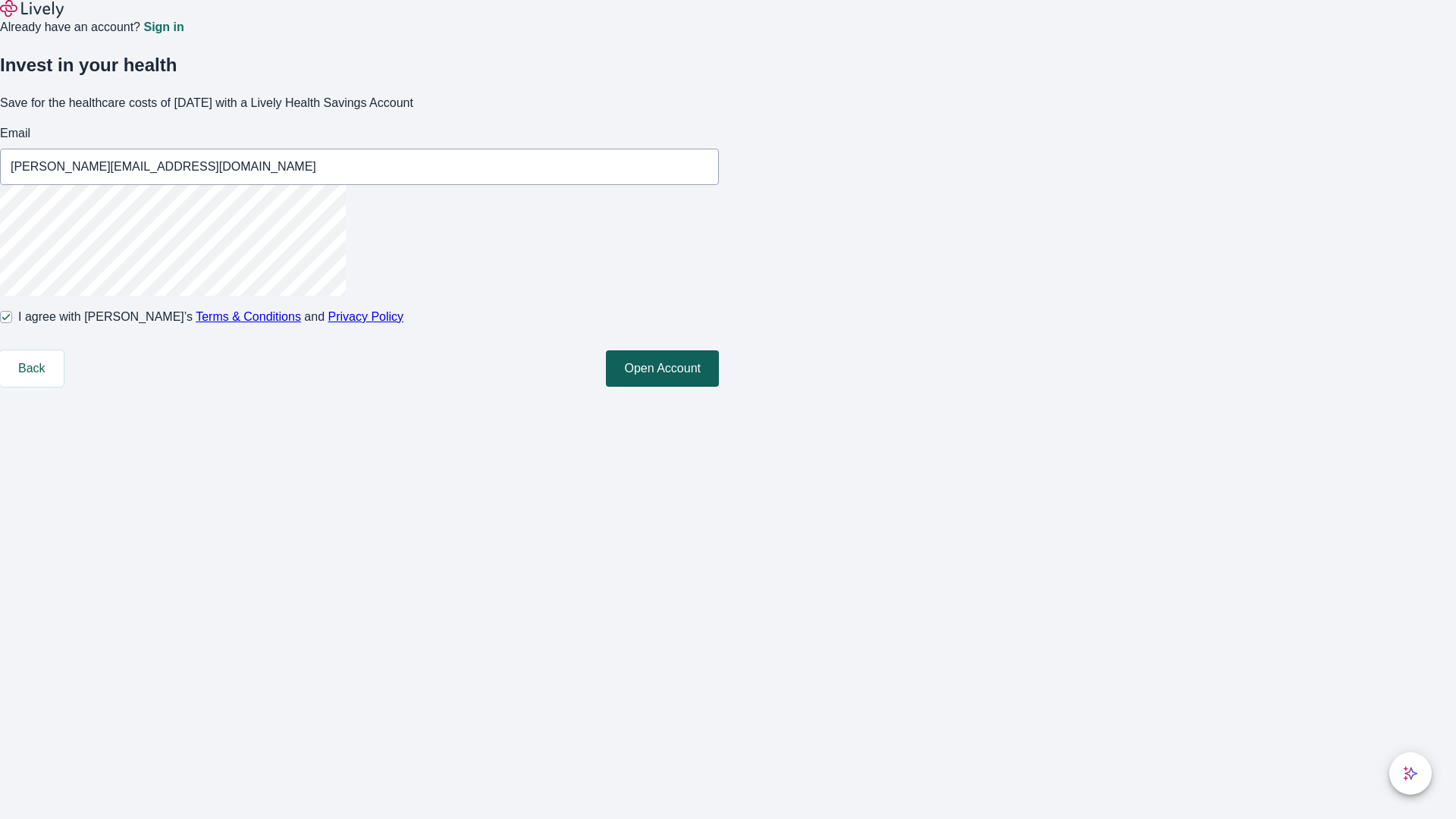
click at [719, 386] on button "Open Account" at bounding box center [662, 368] width 113 height 36
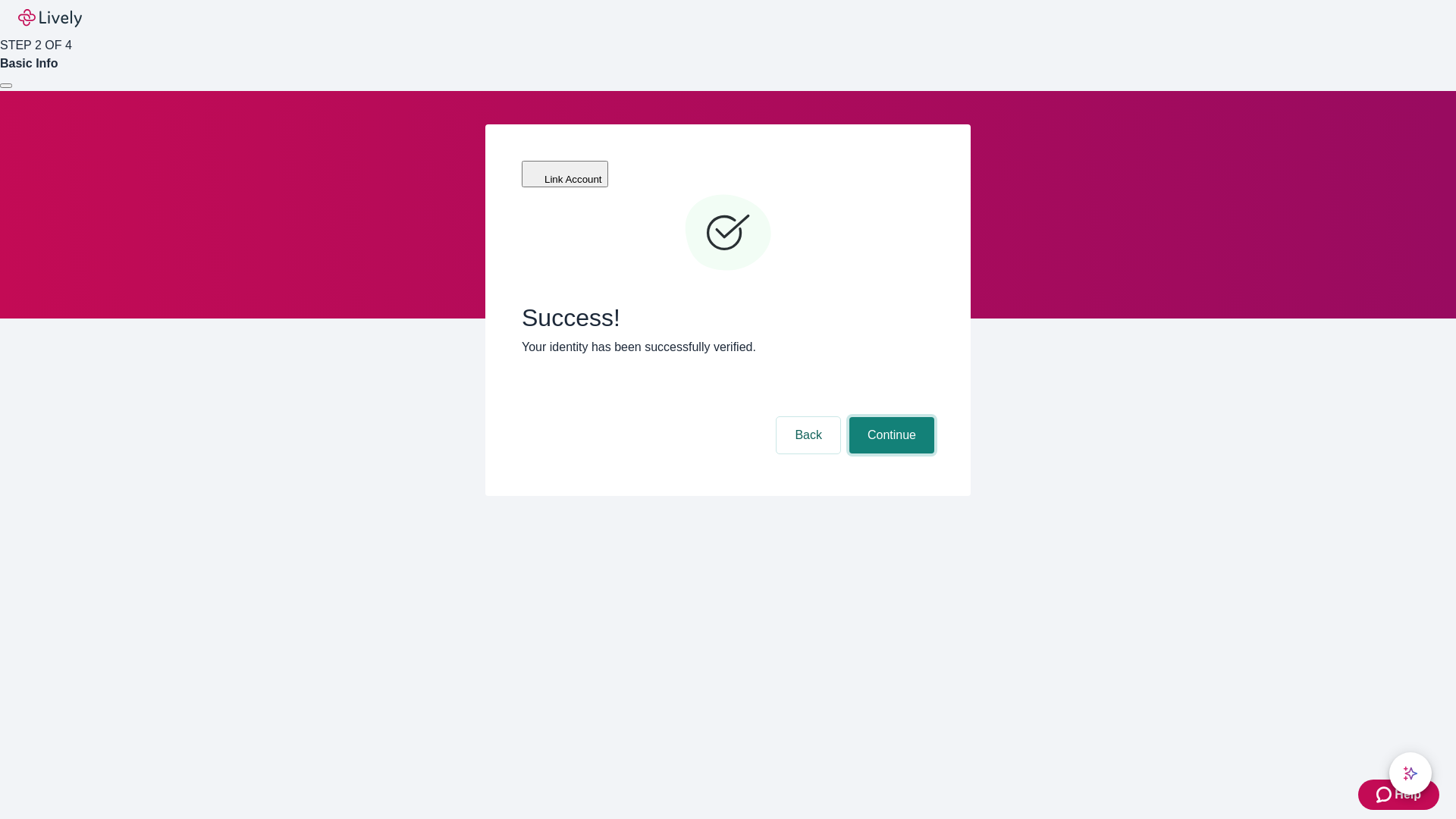
click at [889, 417] on button "Continue" at bounding box center [891, 435] width 85 height 36
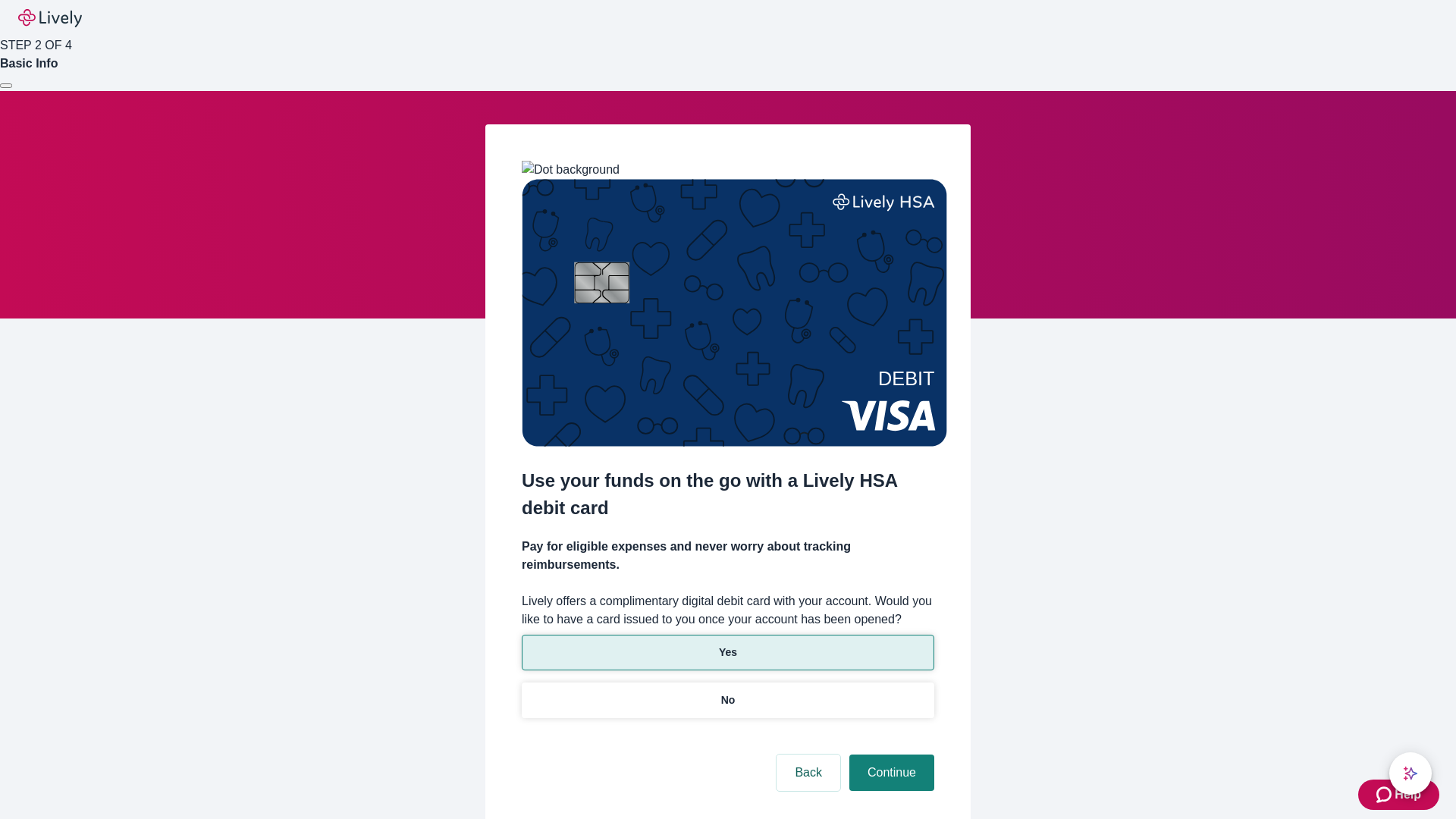
click at [727, 644] on p "Yes" at bounding box center [728, 652] width 18 height 16
click at [889, 754] on button "Continue" at bounding box center [891, 773] width 85 height 36
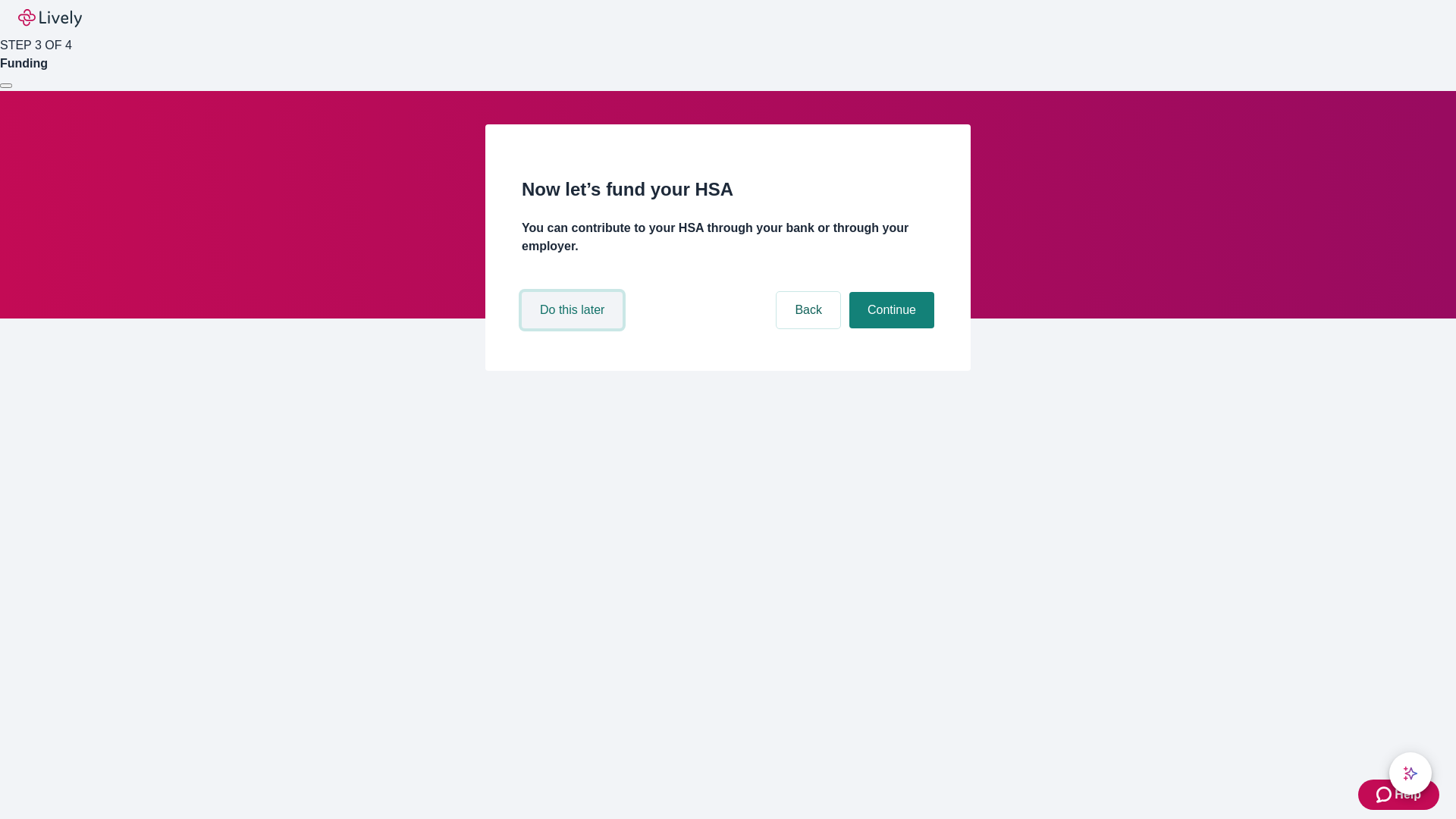
click at [574, 328] on button "Do this later" at bounding box center [572, 310] width 101 height 36
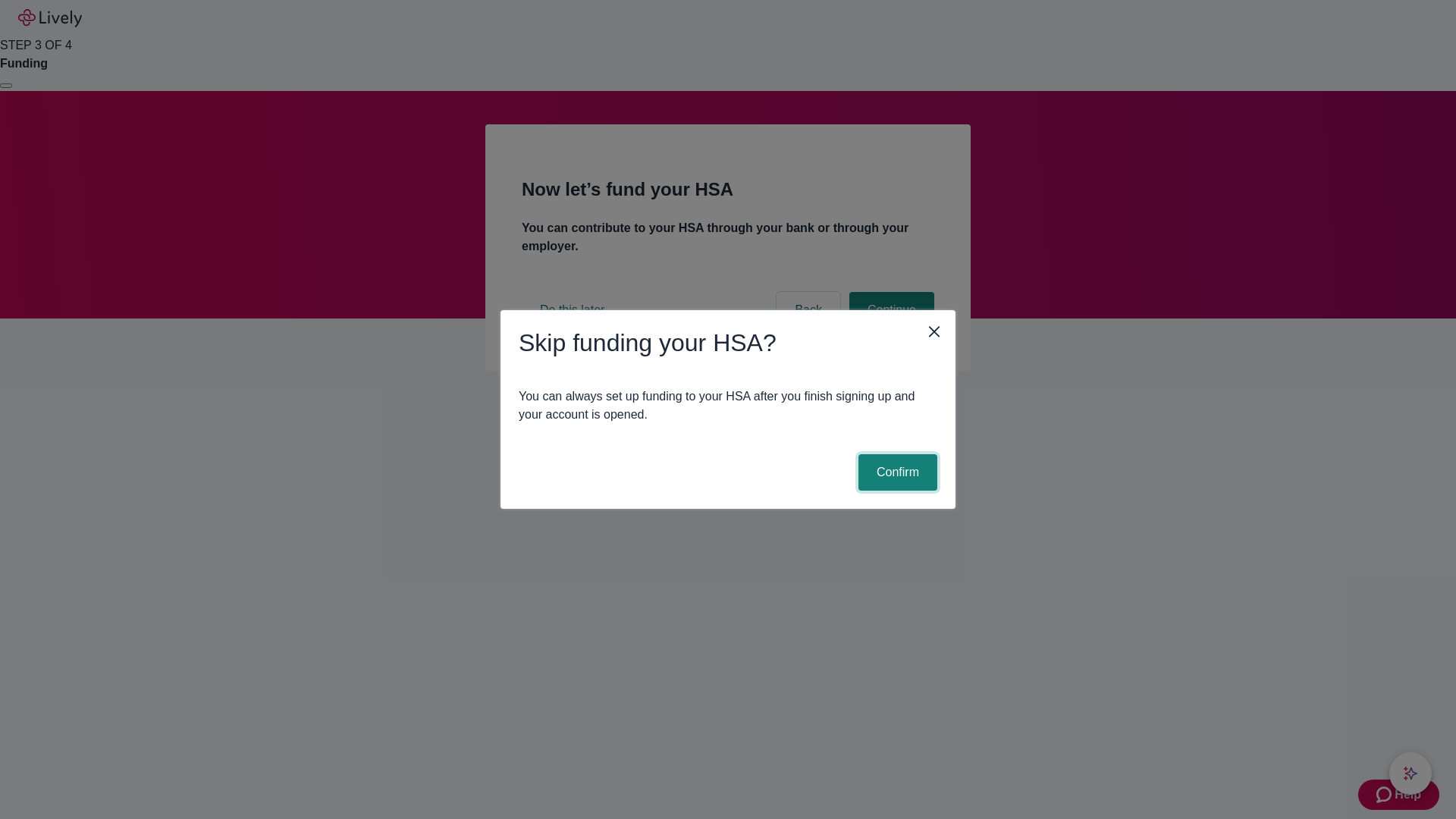
click at [895, 472] on button "Confirm" at bounding box center [897, 472] width 79 height 36
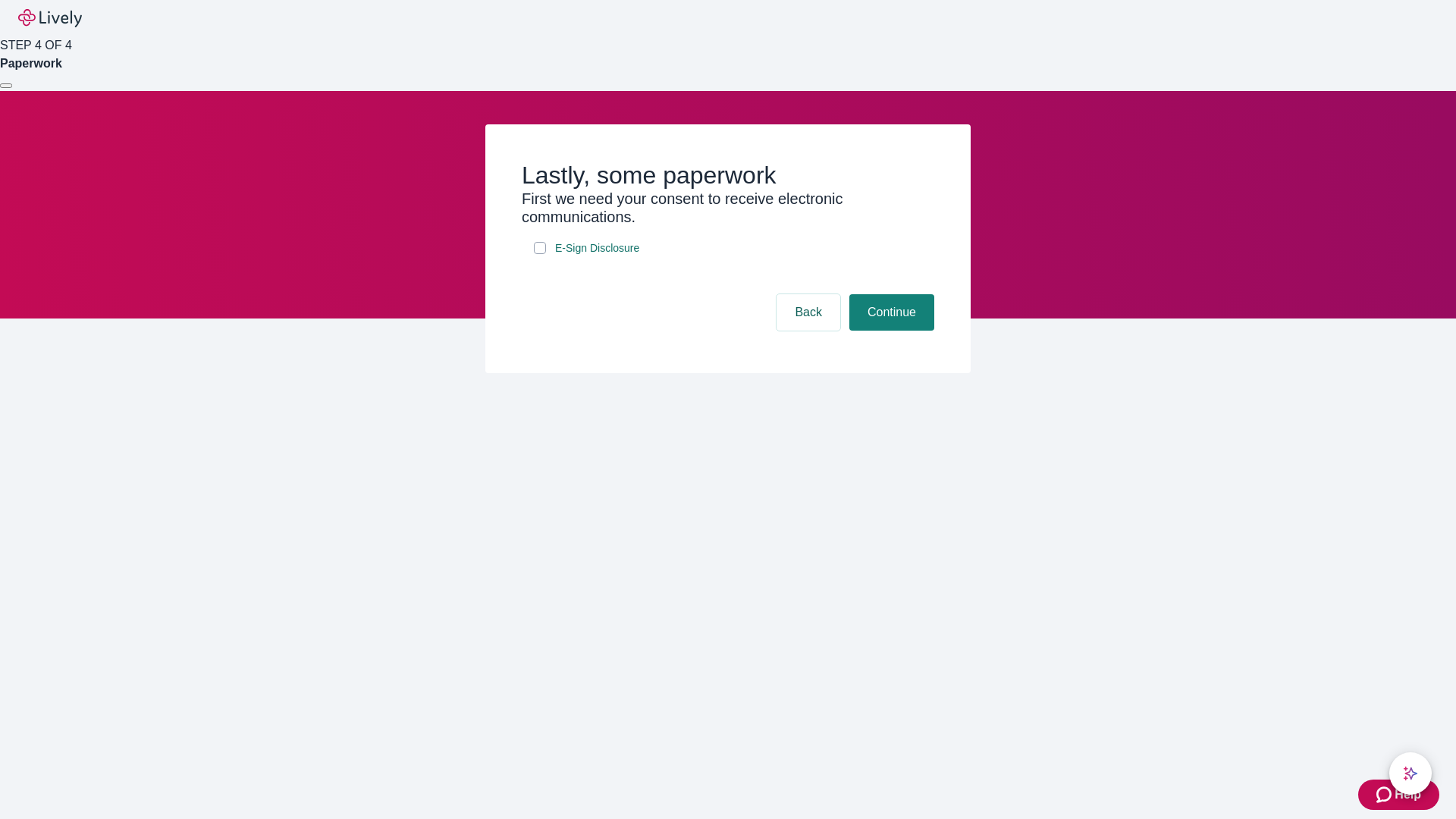
click at [540, 254] on input "E-Sign Disclosure" at bounding box center [539, 247] width 12 height 12
checkbox input "true"
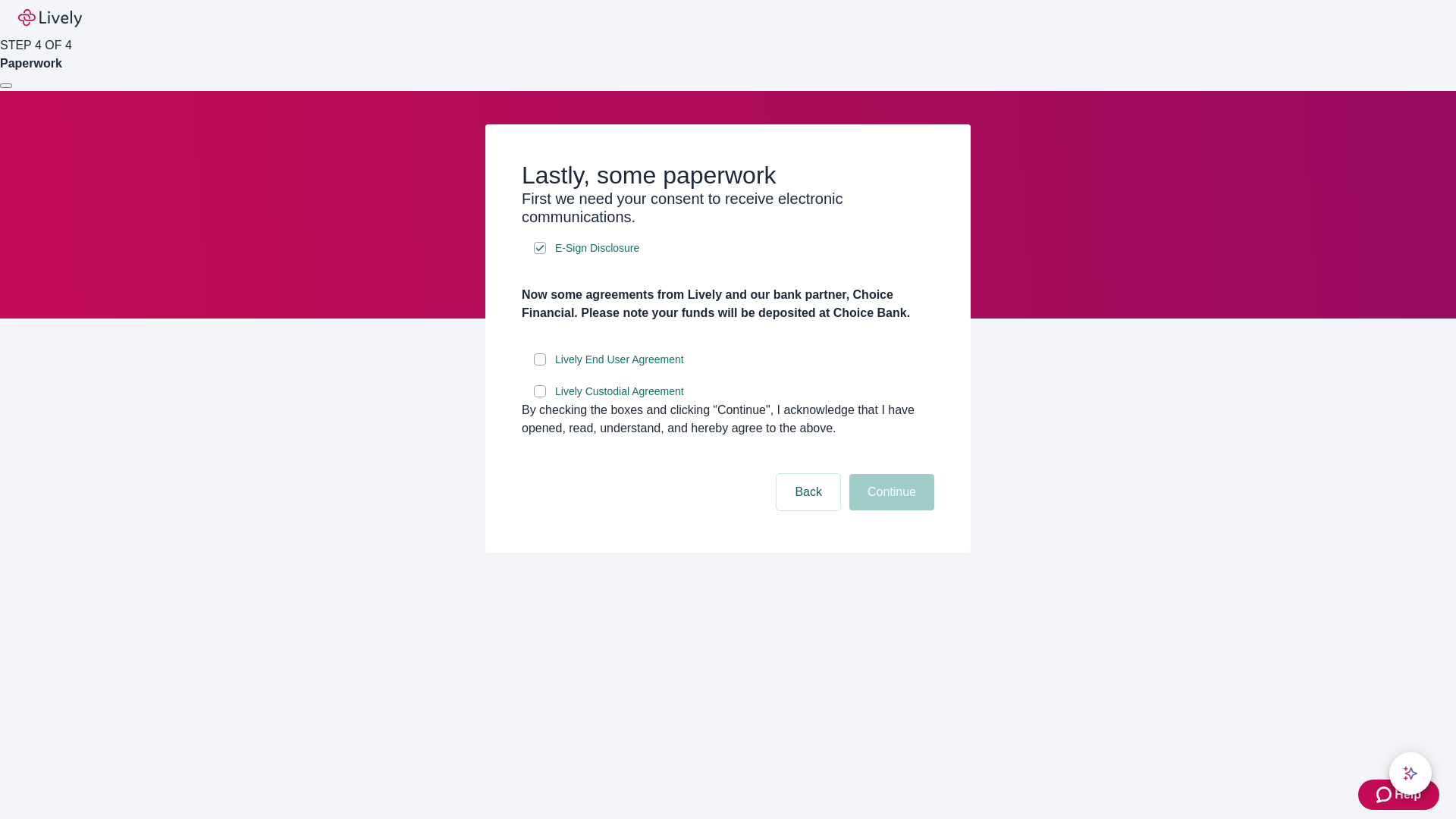
click at [540, 366] on input "Lively End User Agreement" at bounding box center [539, 359] width 12 height 12
checkbox input "true"
click at [540, 397] on input "Lively Custodial Agreement" at bounding box center [539, 391] width 12 height 12
checkbox input "true"
click at [889, 510] on button "Continue" at bounding box center [891, 492] width 85 height 36
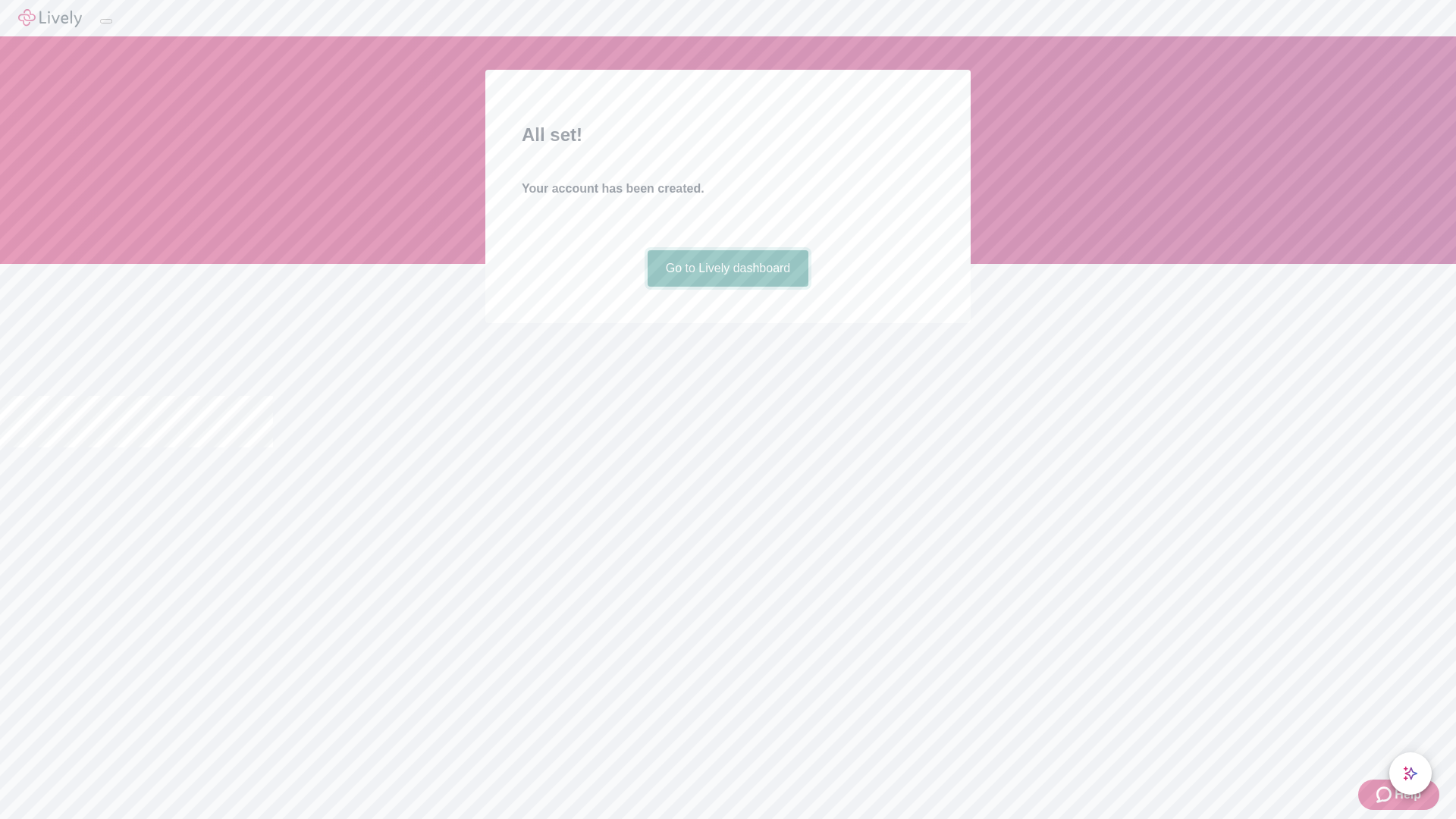
click at [727, 286] on link "Go to Lively dashboard" at bounding box center [728, 268] width 161 height 36
